Goal: Transaction & Acquisition: Purchase product/service

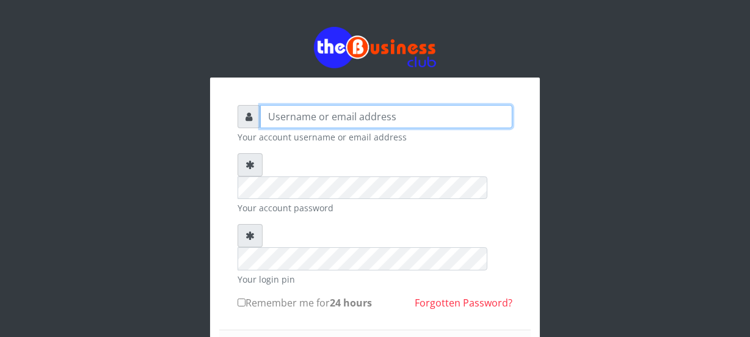
type input "Nacybaby"
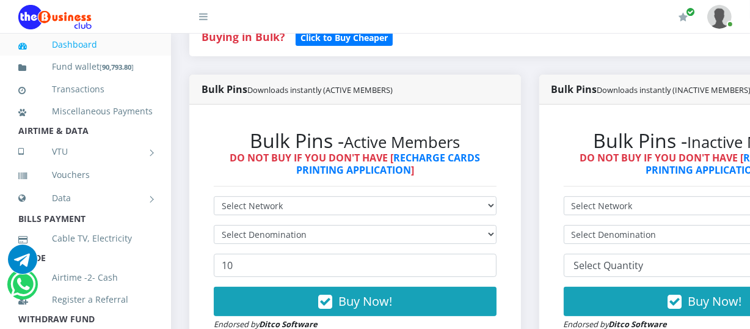
scroll to position [326, 0]
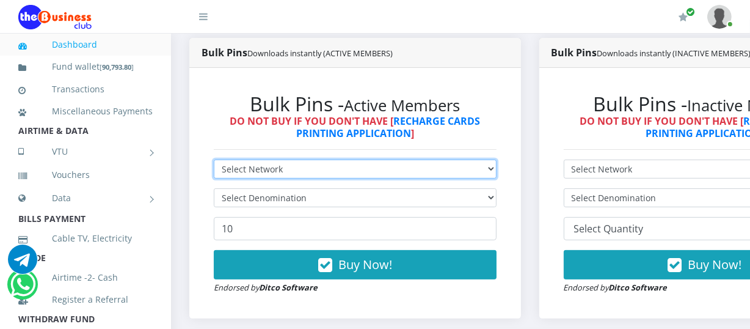
click at [497, 170] on select "Select Network MTN Globacom 9Mobile Airtel" at bounding box center [355, 168] width 283 height 19
select select "MTN"
click at [214, 161] on select "Select Network MTN Globacom 9Mobile Airtel" at bounding box center [355, 168] width 283 height 19
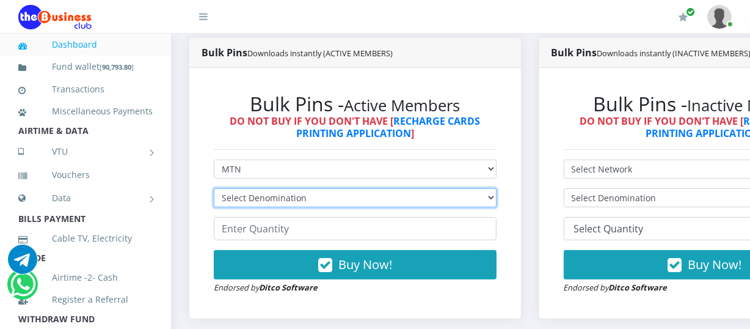
click at [497, 199] on select "Select Denomination MTN NGN100 - ₦96.94 MTN NGN200 - ₦193.88 MTN NGN400 - ₦387.…" at bounding box center [355, 197] width 283 height 19
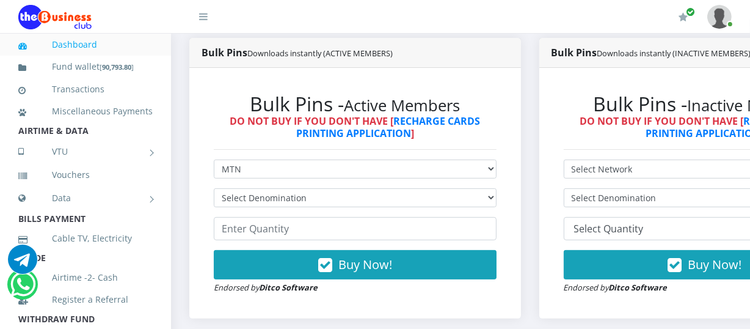
click at [505, 224] on div "Bulk Pins - Active Members DO NOT BUY IF YOU DON'T HAVE [ RECHARGE CARDS PRINTI…" at bounding box center [355, 193] width 307 height 226
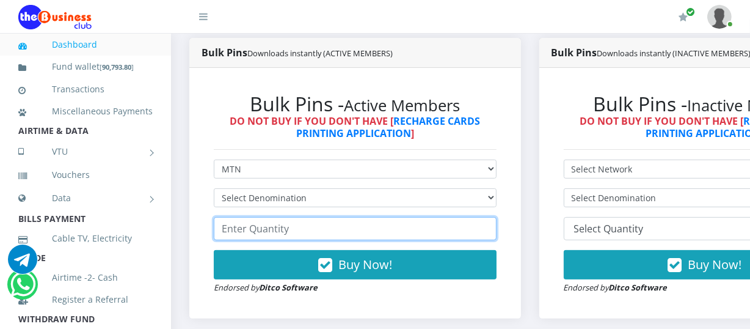
click at [220, 229] on input "number" at bounding box center [355, 228] width 283 height 23
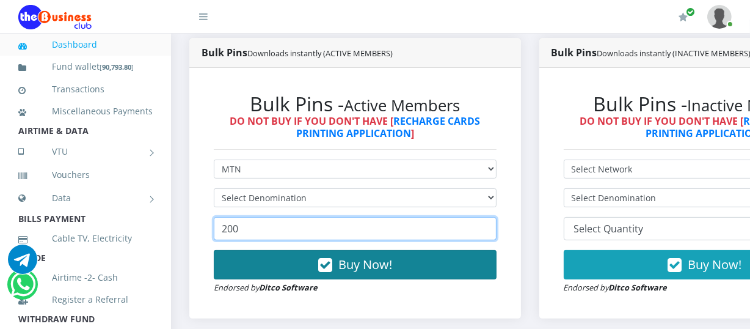
type input "200"
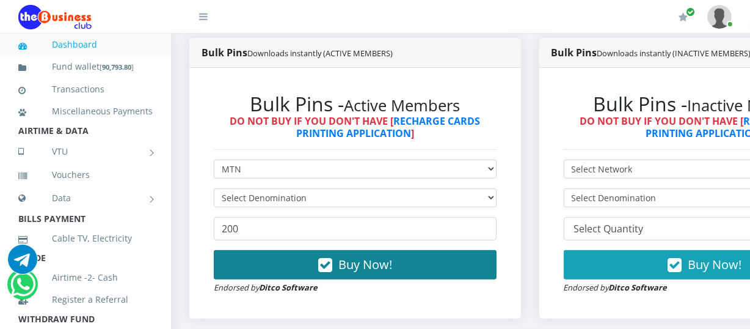
click at [360, 267] on span "Buy Now!" at bounding box center [366, 264] width 54 height 16
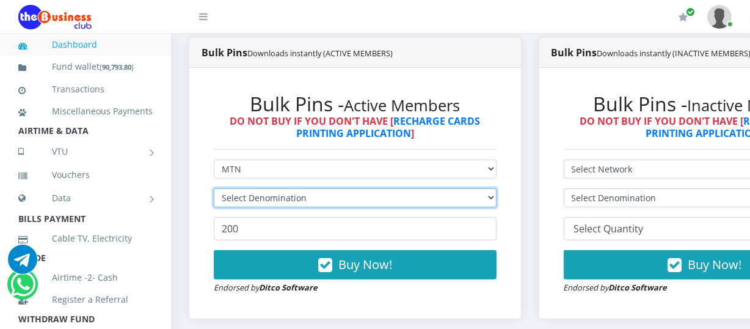
click at [496, 199] on select "Select Denomination MTN NGN100 - ₦96.94 MTN NGN200 - ₦193.88 MTN NGN400 - ₦387.…" at bounding box center [355, 197] width 283 height 19
select select "193.88-200"
click at [214, 189] on select "Select Denomination MTN NGN100 - ₦96.94 MTN NGN200 - ₦193.88 MTN NGN400 - ₦387.…" at bounding box center [355, 197] width 283 height 19
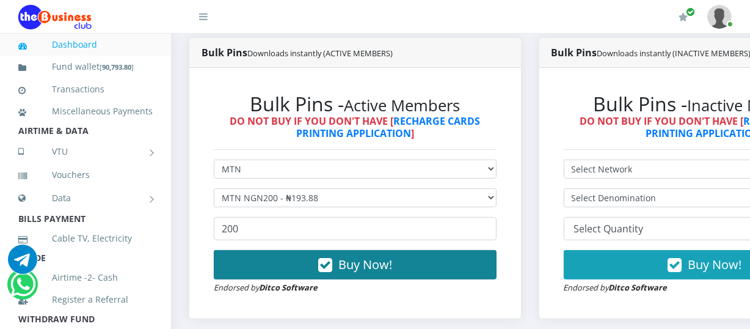
click at [373, 262] on span "Buy Now!" at bounding box center [366, 264] width 54 height 16
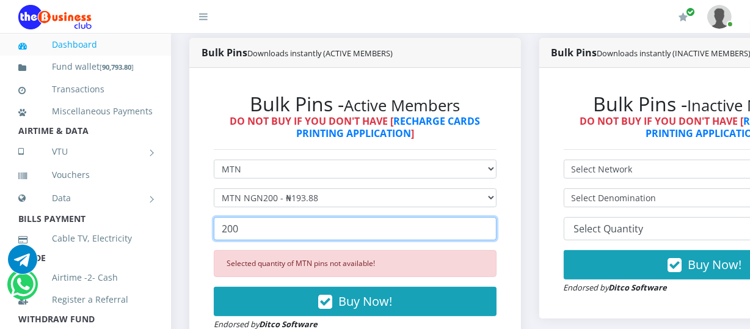
click at [241, 232] on input "200" at bounding box center [355, 228] width 283 height 23
type input "2"
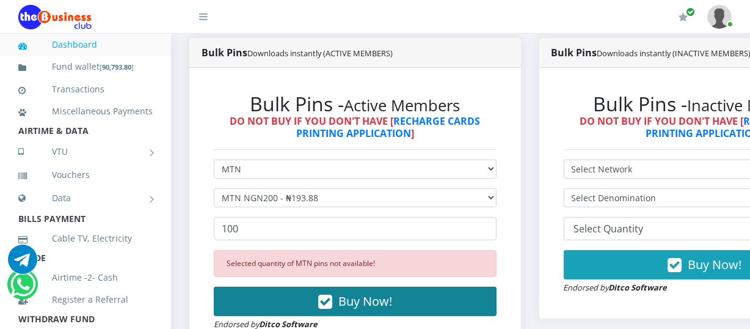
click at [350, 305] on span "Buy Now!" at bounding box center [366, 301] width 54 height 16
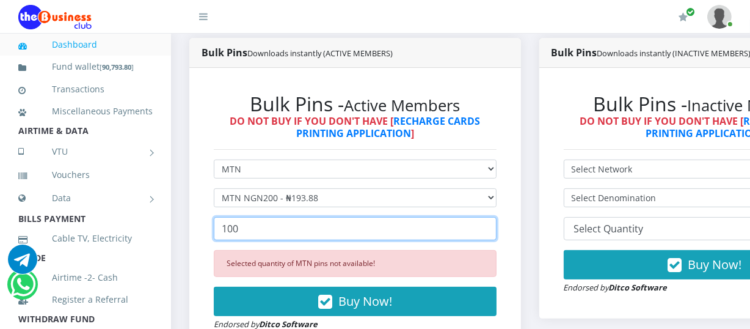
click at [238, 232] on input "100" at bounding box center [355, 228] width 283 height 23
type input "1"
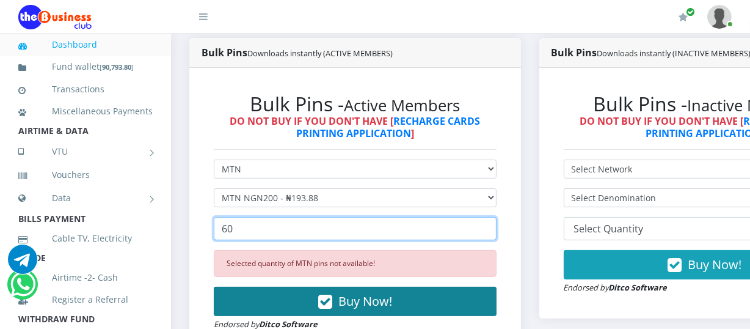
type input "60"
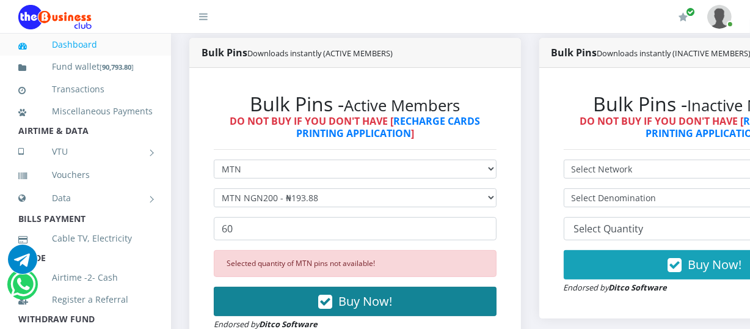
click at [354, 298] on span "Buy Now!" at bounding box center [366, 301] width 54 height 16
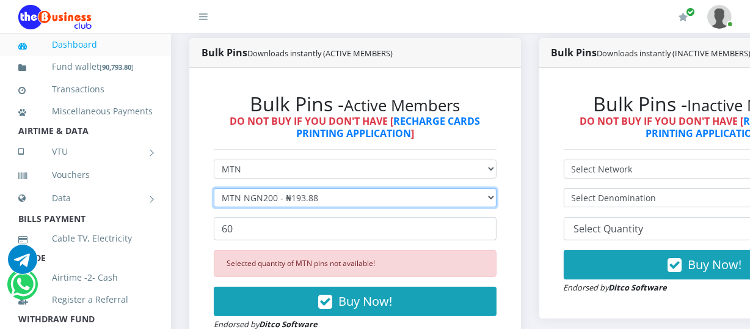
click at [497, 198] on select "Select Denomination MTN NGN100 - ₦96.94 MTN NGN200 - ₦193.88 MTN NGN400 - ₦387.…" at bounding box center [355, 197] width 283 height 19
select select "96.94-100"
click at [214, 189] on select "Select Denomination MTN NGN100 - ₦96.94 MTN NGN200 - ₦193.88 MTN NGN400 - ₦387.…" at bounding box center [355, 197] width 283 height 19
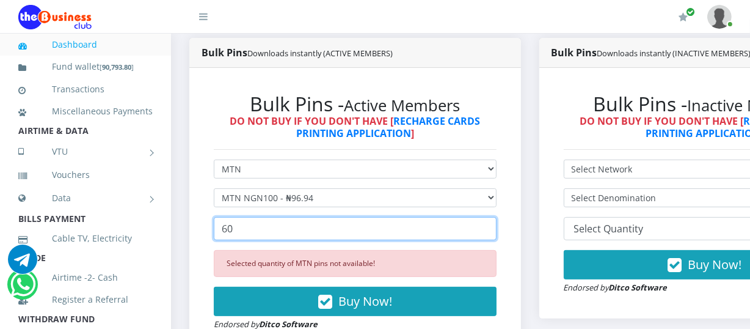
click at [233, 230] on input "60" at bounding box center [355, 228] width 283 height 23
type input "6"
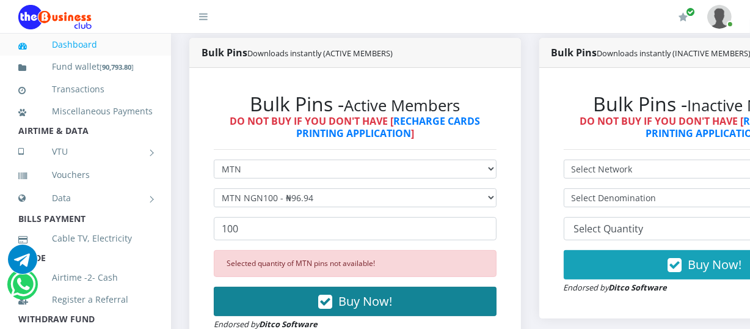
click at [346, 302] on span "Buy Now!" at bounding box center [366, 301] width 54 height 16
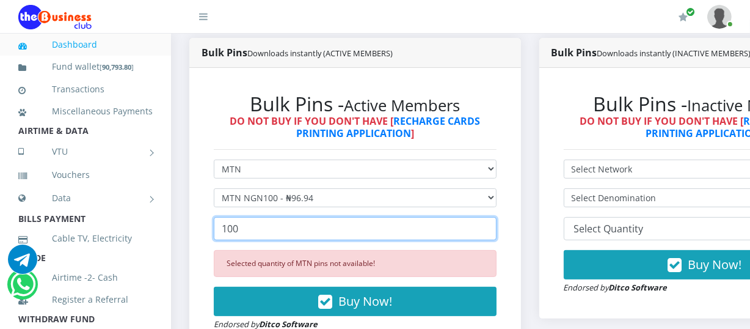
click at [241, 233] on input "100" at bounding box center [355, 228] width 283 height 23
type input "1"
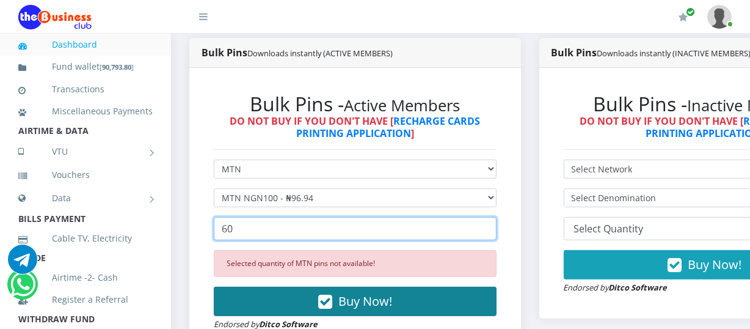
type input "60"
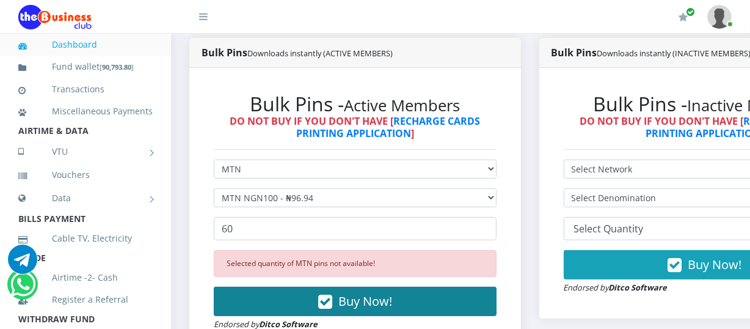
click at [337, 293] on button "Buy Now!" at bounding box center [355, 301] width 283 height 29
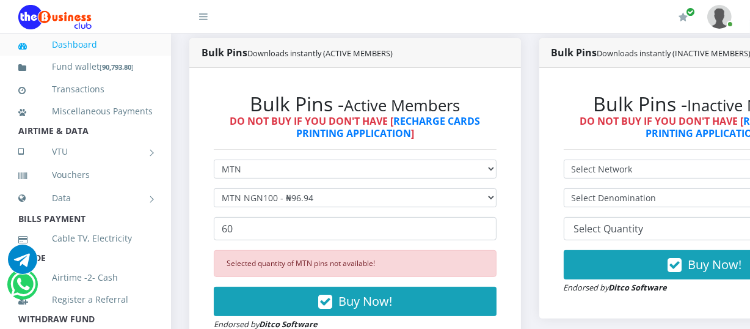
click at [423, 71] on div "Bulk Pins - Active Members DO NOT BUY IF YOU DON'T HAVE [ RECHARGE CARDS PRINTI…" at bounding box center [355, 211] width 332 height 287
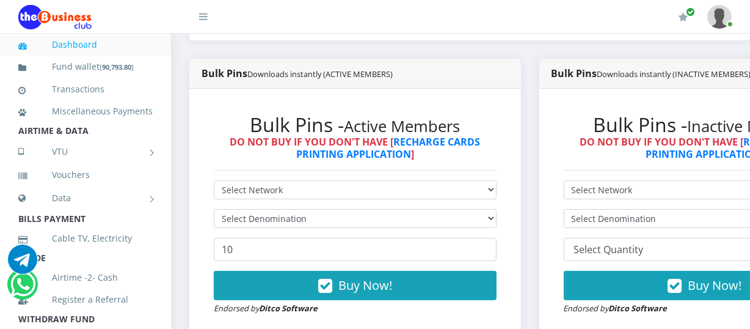
scroll to position [311, 0]
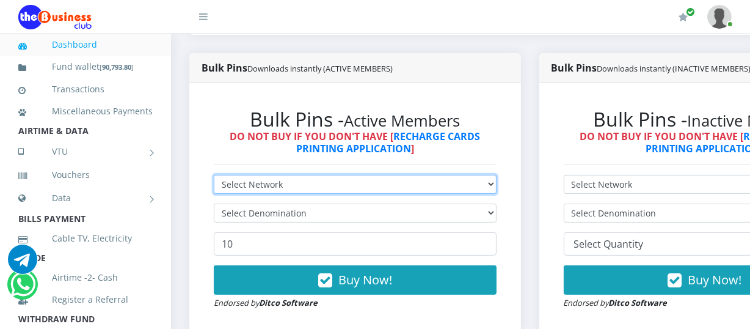
click at [497, 187] on select "Select Network MTN Globacom 9Mobile Airtel" at bounding box center [355, 184] width 283 height 19
select select "MTN"
click at [214, 177] on select "Select Network MTN Globacom 9Mobile Airtel" at bounding box center [355, 184] width 283 height 19
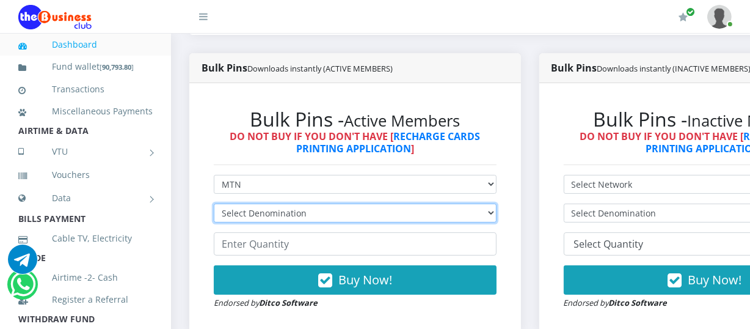
click at [497, 213] on select "Select Denomination MTN NGN100 - ₦96.94 MTN NGN200 - ₦193.88 MTN NGN400 - ₦387.…" at bounding box center [355, 212] width 283 height 19
select select "96.94-100"
click at [214, 205] on select "Select Denomination MTN NGN100 - ₦96.94 MTN NGN200 - ₦193.88 MTN NGN400 - ₦387.…" at bounding box center [355, 212] width 283 height 19
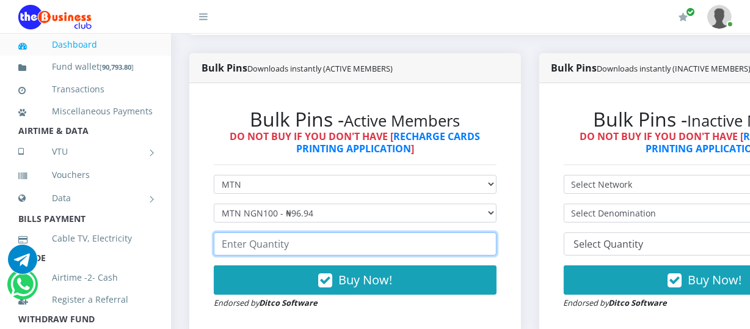
click at [223, 246] on input "number" at bounding box center [355, 243] width 283 height 23
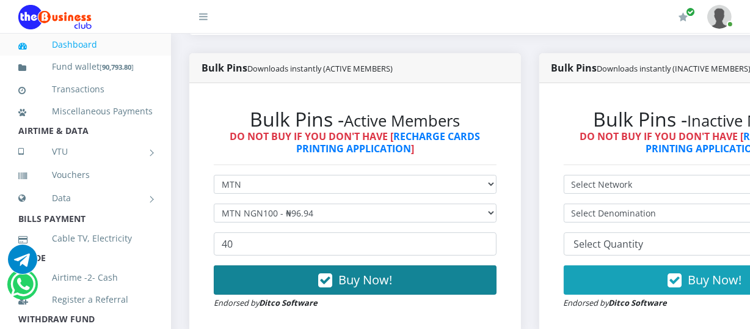
click at [350, 282] on span "Buy Now!" at bounding box center [366, 279] width 54 height 16
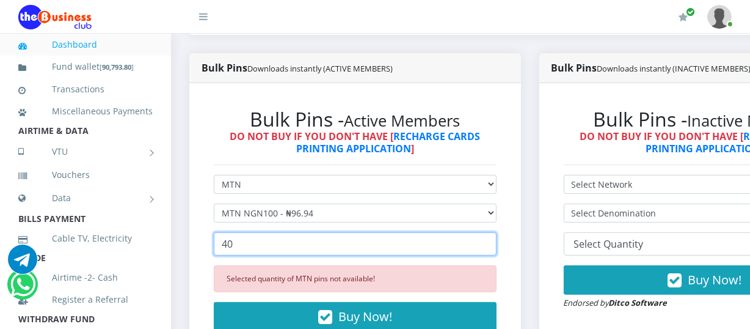
click at [232, 247] on input "40" at bounding box center [355, 243] width 283 height 23
type input "4"
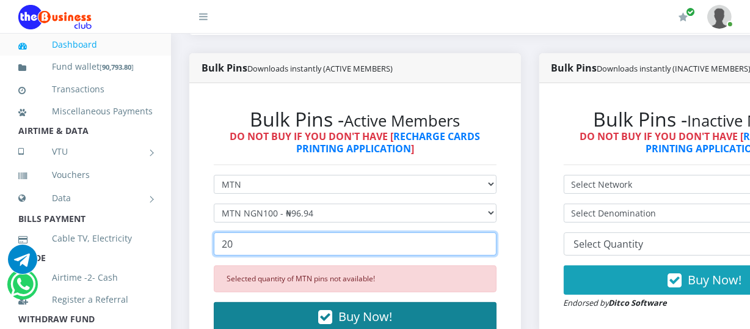
type input "20"
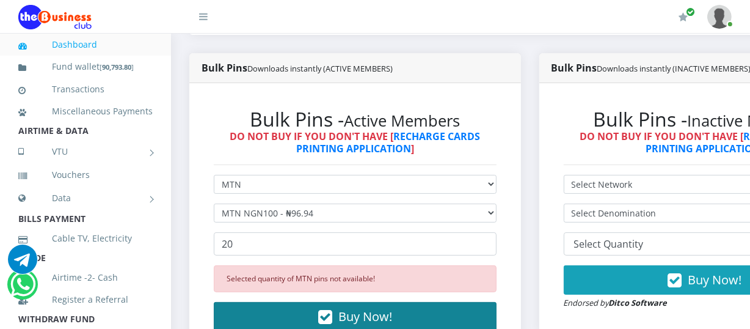
click at [341, 319] on button "Buy Now!" at bounding box center [355, 316] width 283 height 29
